Goal: Navigation & Orientation: Understand site structure

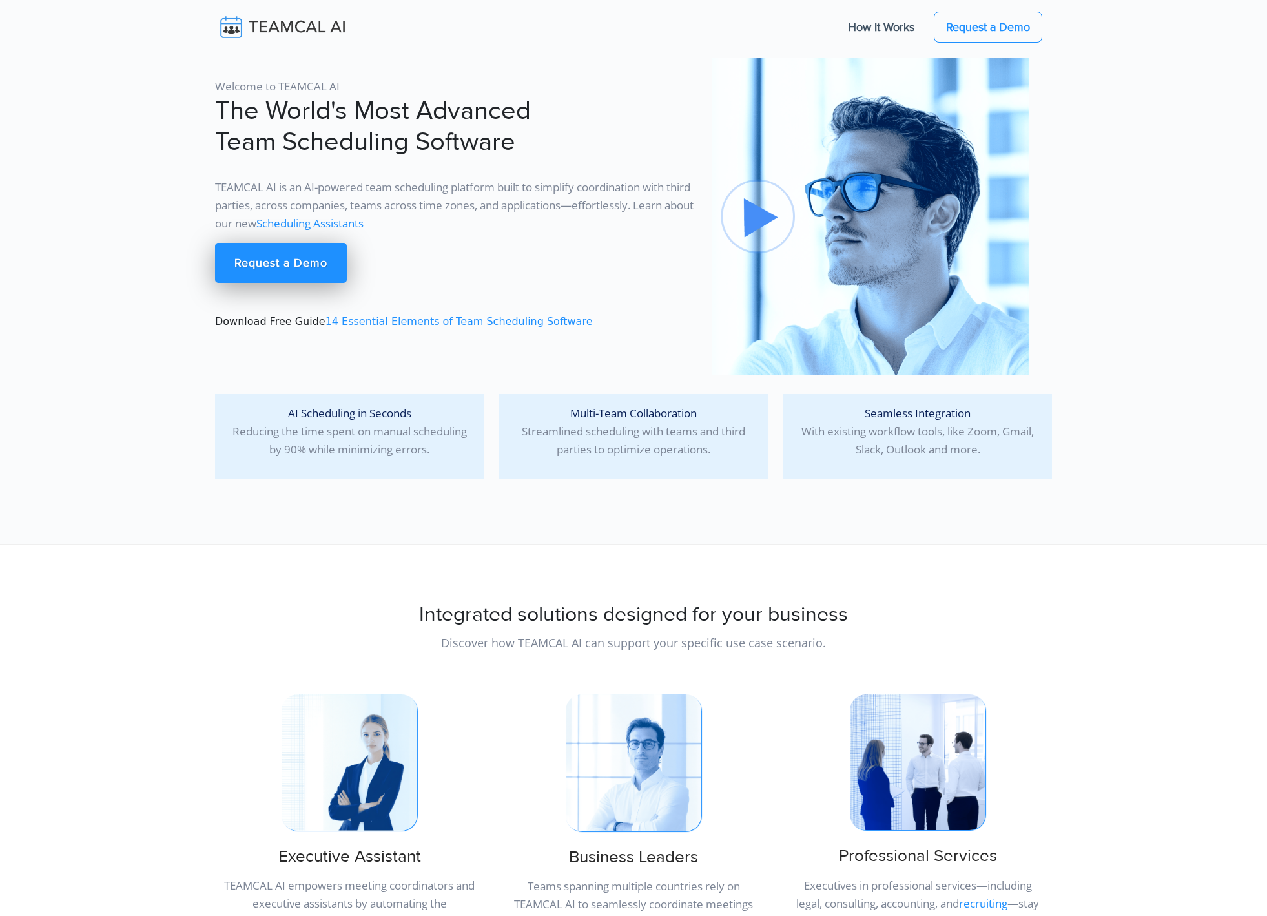
scroll to position [1, 0]
click at [155, 184] on section "Welcome to TEAMCAL AI The World's Most Advanced Team Scheduling Software TEAMCA…" at bounding box center [633, 271] width 1267 height 544
click at [364, 225] on link "Scheduling Assistants" at bounding box center [309, 221] width 107 height 15
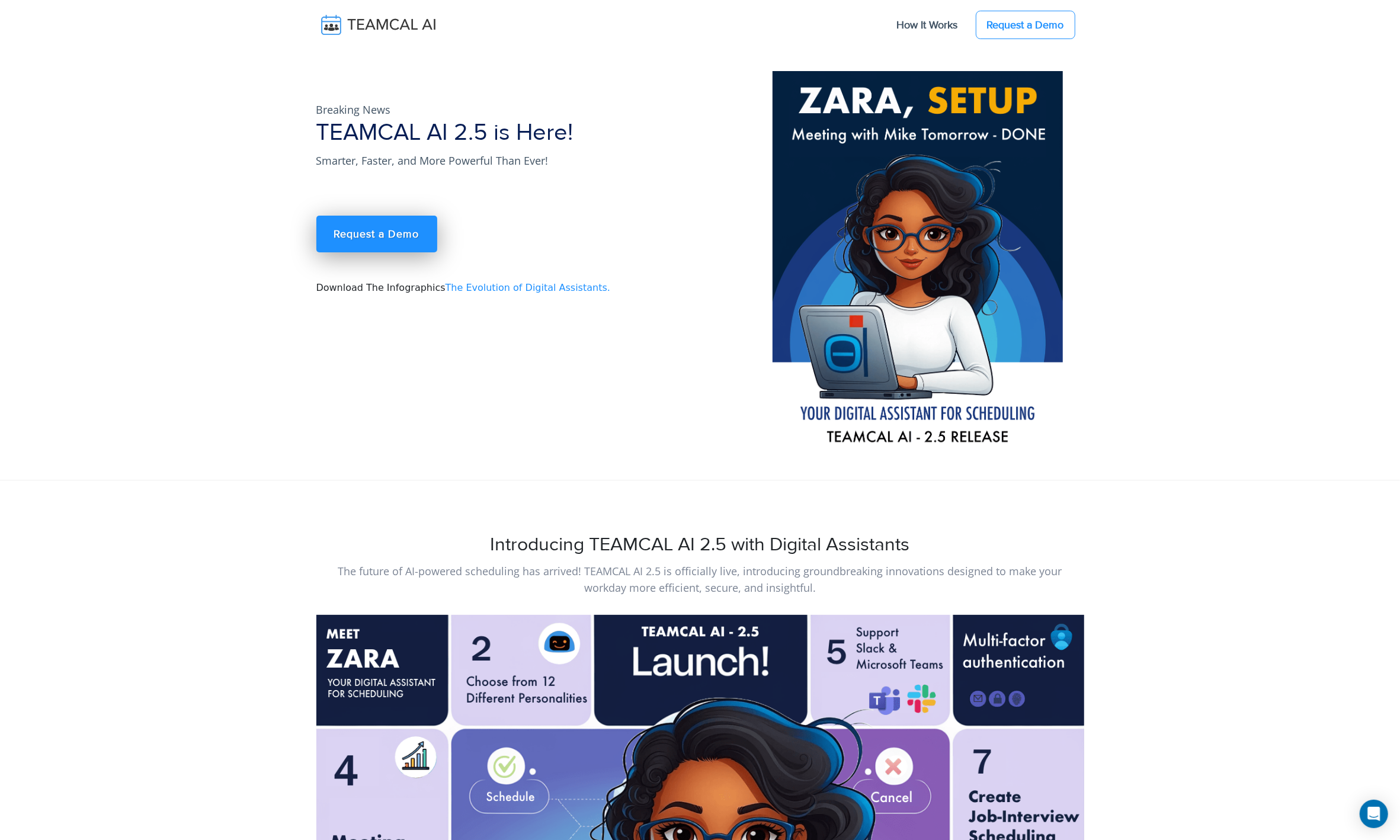
click at [386, 22] on img at bounding box center [387, 25] width 141 height 25
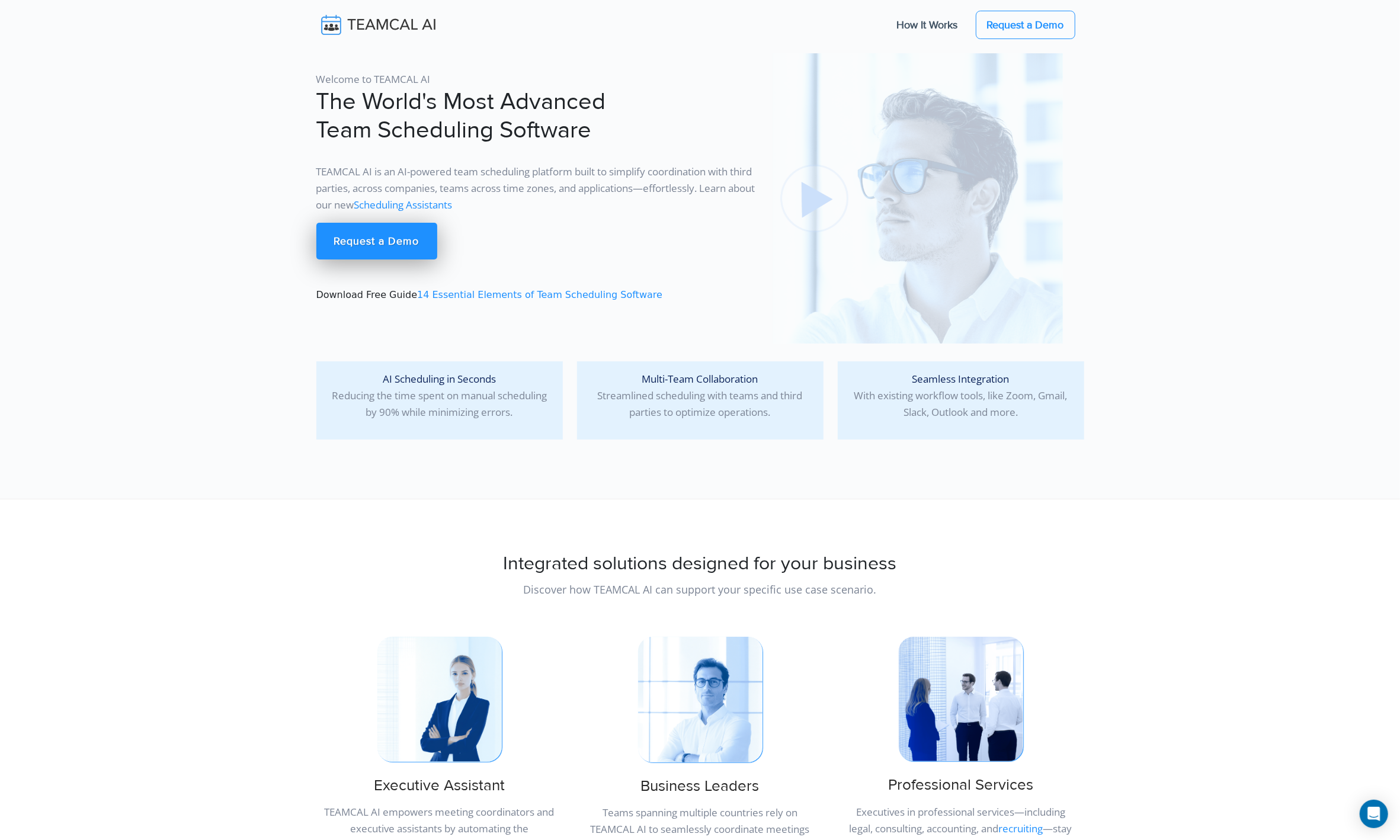
scroll to position [1, 0]
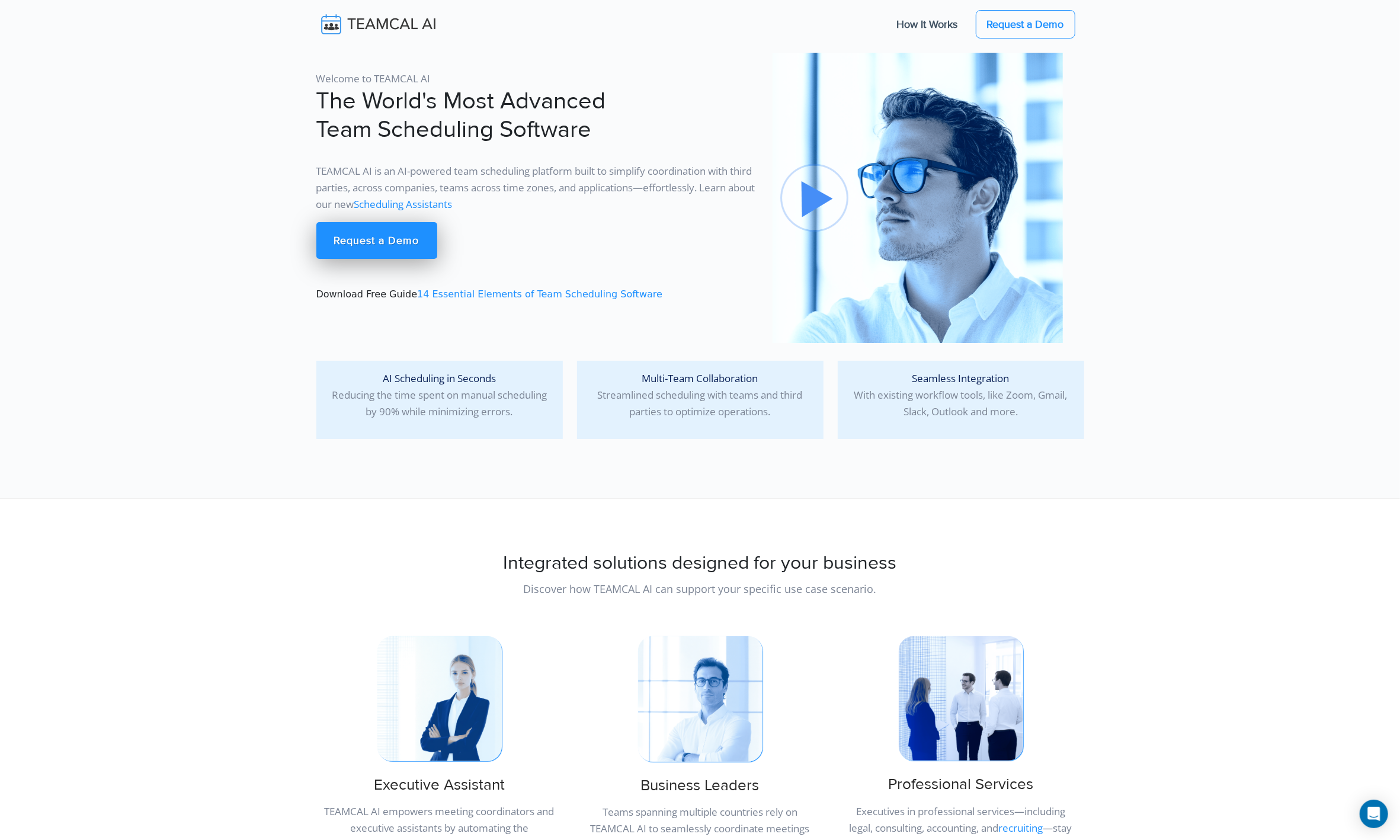
click at [187, 113] on section "Welcome to TEAMCAL AI The World's Most Advanced Team Scheduling Software TEAMCA…" at bounding box center [700, 249] width 1400 height 499
